Goal: Check status: Check status

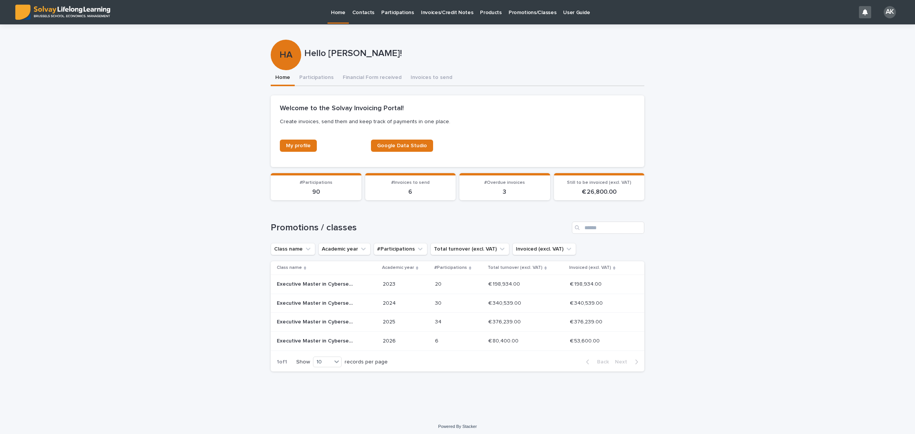
click at [407, 329] on td "2025" at bounding box center [406, 322] width 52 height 19
click at [436, 291] on td "20 20" at bounding box center [458, 283] width 53 height 19
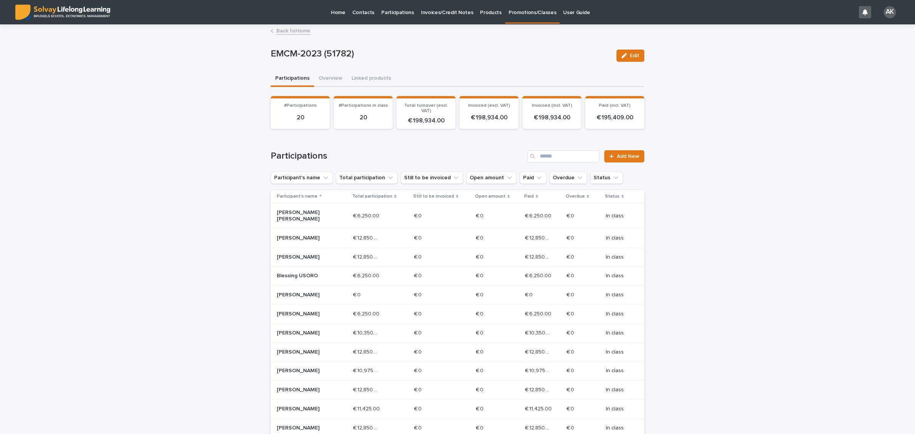
click at [386, 251] on div "€ 12,850.00 € 12,850.00" at bounding box center [380, 257] width 55 height 13
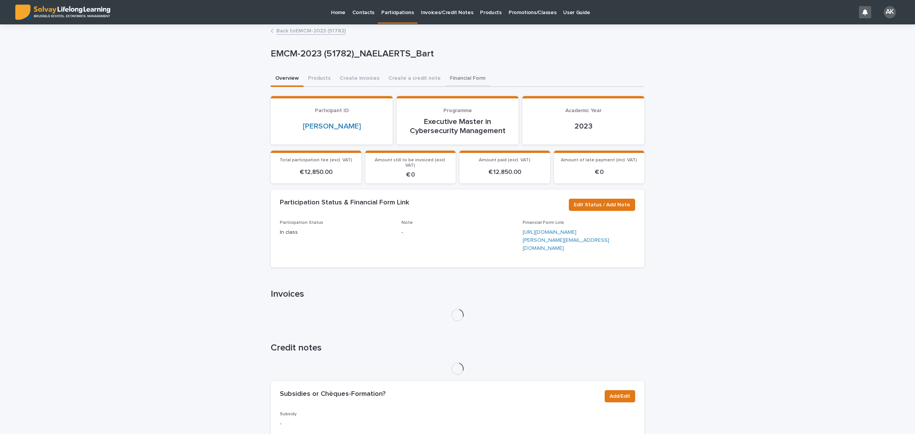
click at [456, 78] on button "Financial Form" at bounding box center [467, 79] width 45 height 16
